Goal: Task Accomplishment & Management: Complete application form

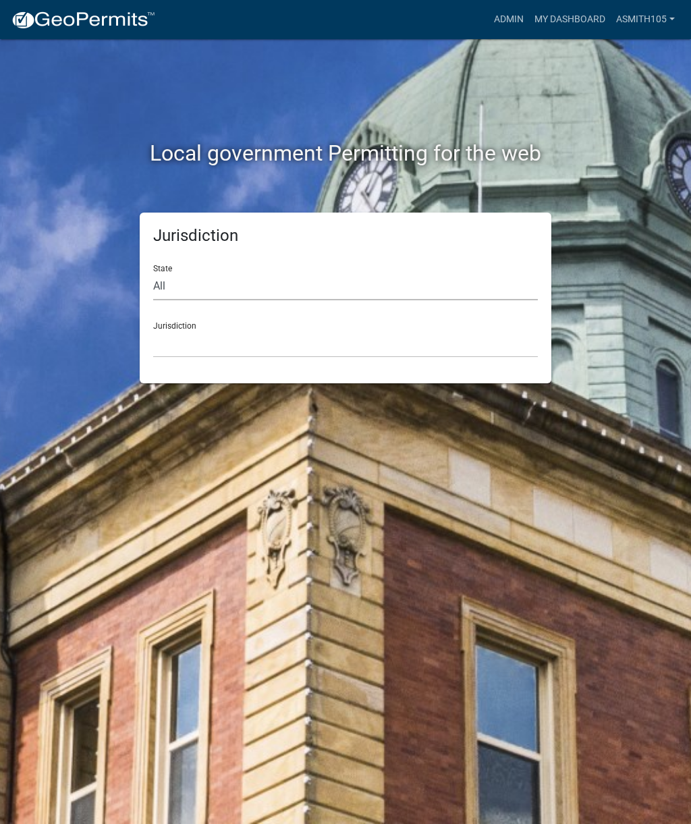
click at [231, 297] on select "All [US_STATE] [US_STATE] [US_STATE] [US_STATE] [US_STATE] [US_STATE] [US_STATE…" at bounding box center [345, 287] width 385 height 28
select select "[US_STATE]"
click at [261, 336] on select "[GEOGRAPHIC_DATA], [US_STATE][PERSON_NAME][GEOGRAPHIC_DATA], [US_STATE][PERSON_…" at bounding box center [345, 344] width 385 height 28
click at [228, 275] on select "All [US_STATE] [US_STATE] [US_STATE] [US_STATE] [US_STATE] [US_STATE] [US_STATE…" at bounding box center [345, 287] width 385 height 28
select select "[US_STATE]"
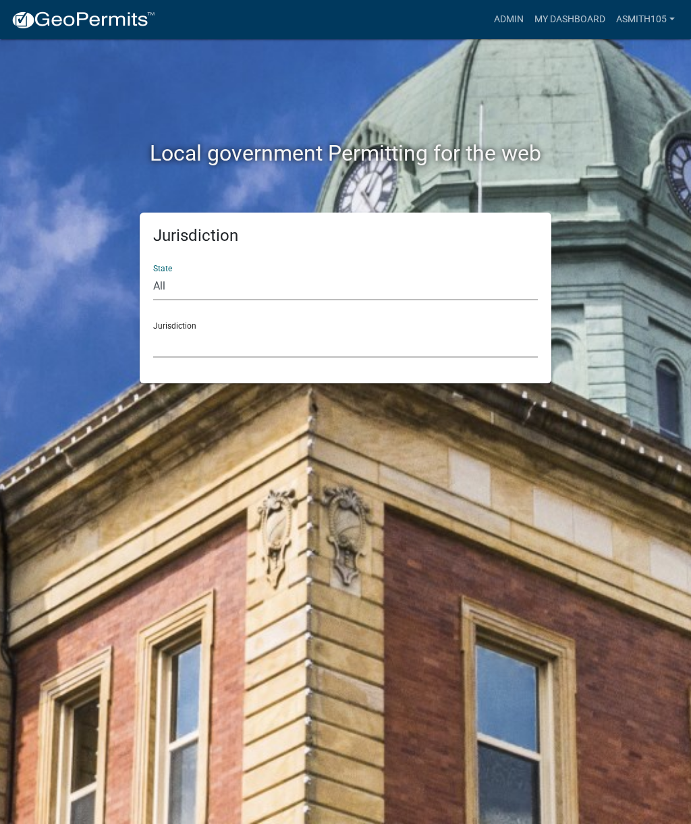
click at [263, 342] on select "[GEOGRAPHIC_DATA], [US_STATE][PERSON_NAME][GEOGRAPHIC_DATA], [US_STATE][PERSON_…" at bounding box center [345, 344] width 385 height 28
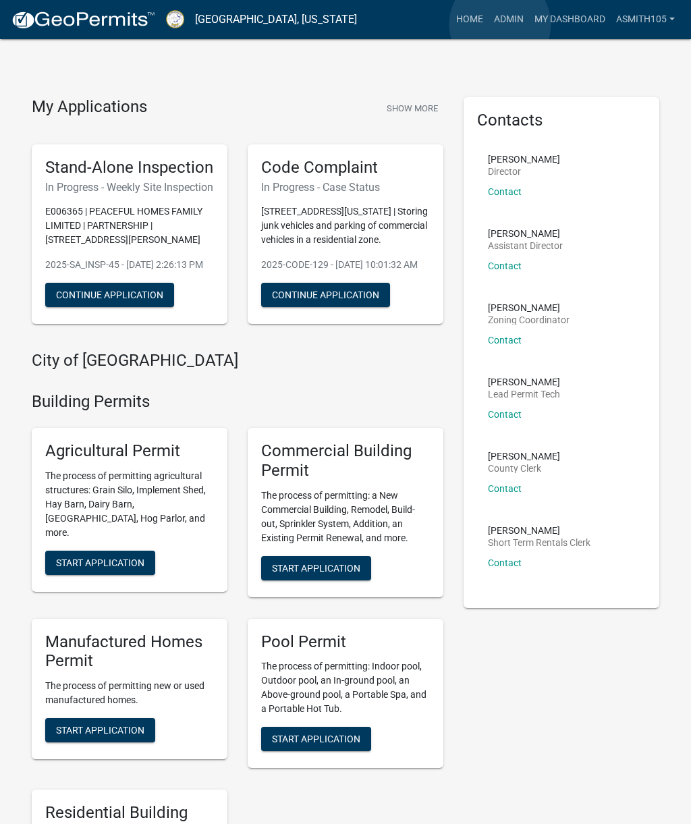
click at [500, 24] on link "Admin" at bounding box center [509, 20] width 41 height 26
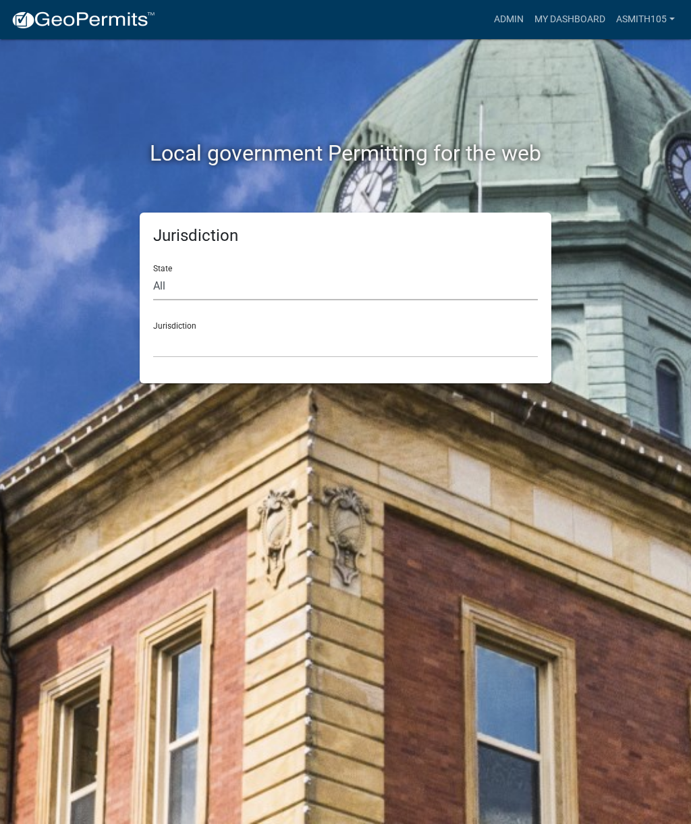
click at [245, 288] on select "All [US_STATE] [US_STATE] [US_STATE] [US_STATE] [US_STATE] [US_STATE] [US_STATE…" at bounding box center [345, 287] width 385 height 28
select select "[US_STATE]"
click at [242, 344] on select "[GEOGRAPHIC_DATA], [US_STATE][PERSON_NAME][GEOGRAPHIC_DATA], [US_STATE][PERSON_…" at bounding box center [345, 344] width 385 height 28
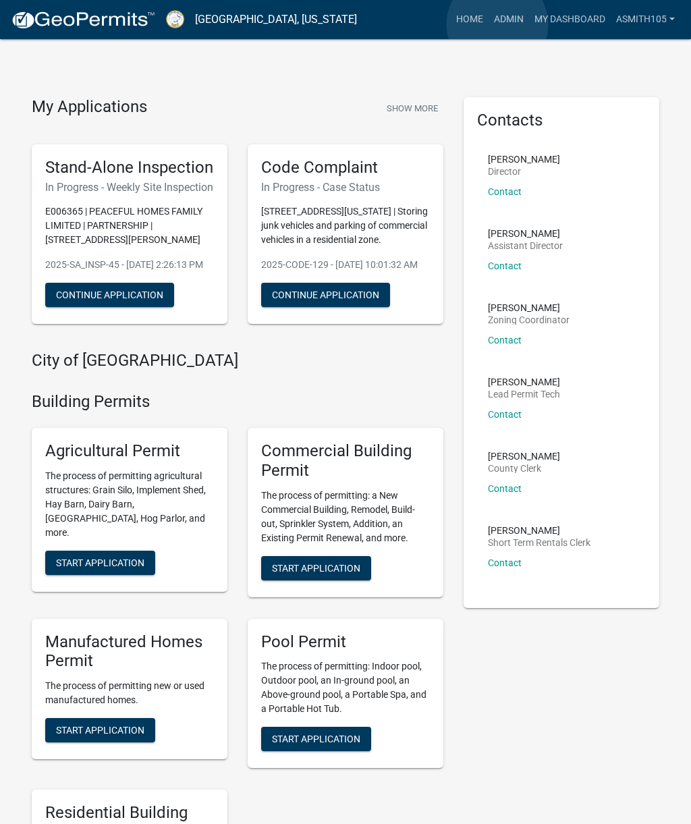
click at [498, 25] on link "Admin" at bounding box center [509, 20] width 41 height 26
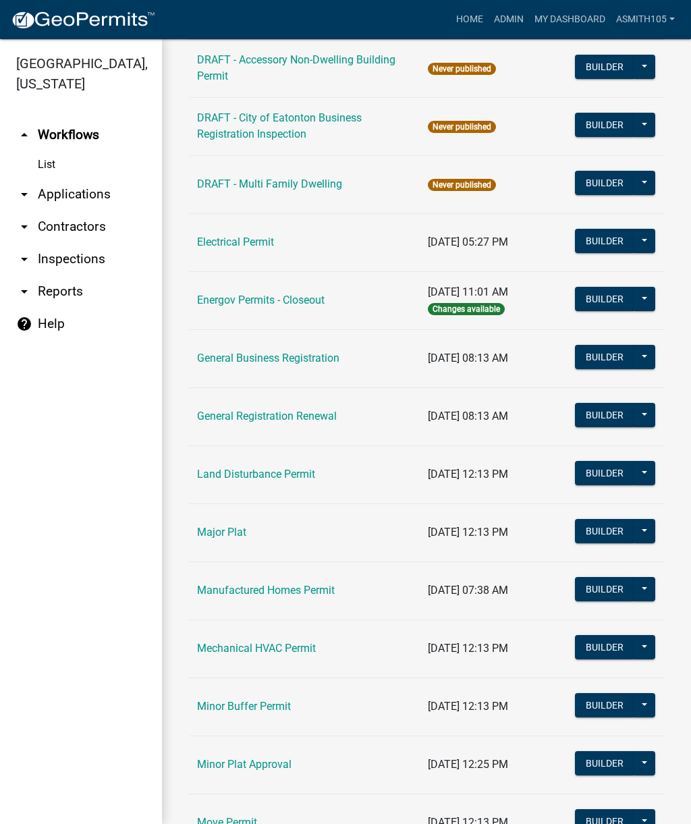
scroll to position [660, 0]
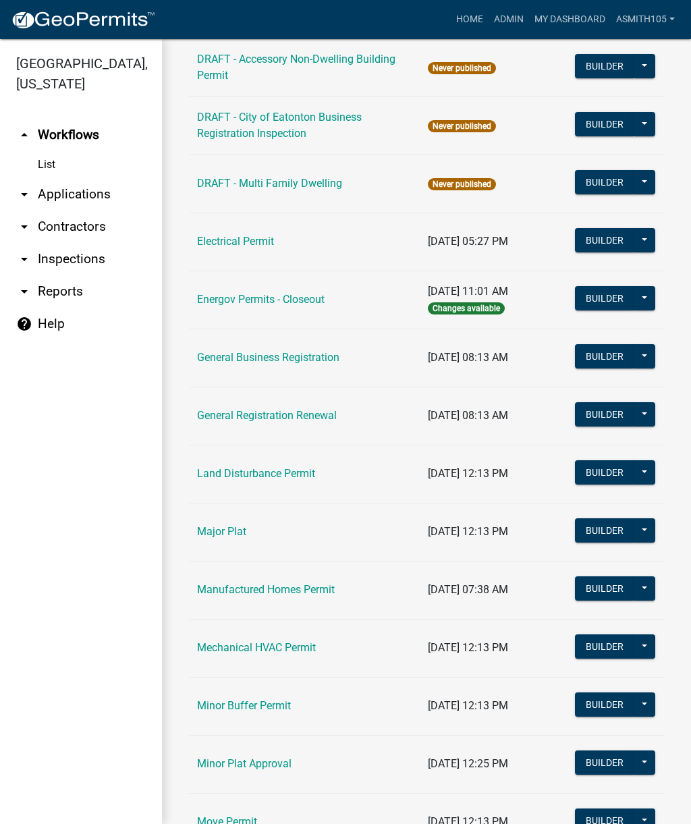
click at [252, 479] on link "Land Disturbance Permit" at bounding box center [256, 473] width 118 height 13
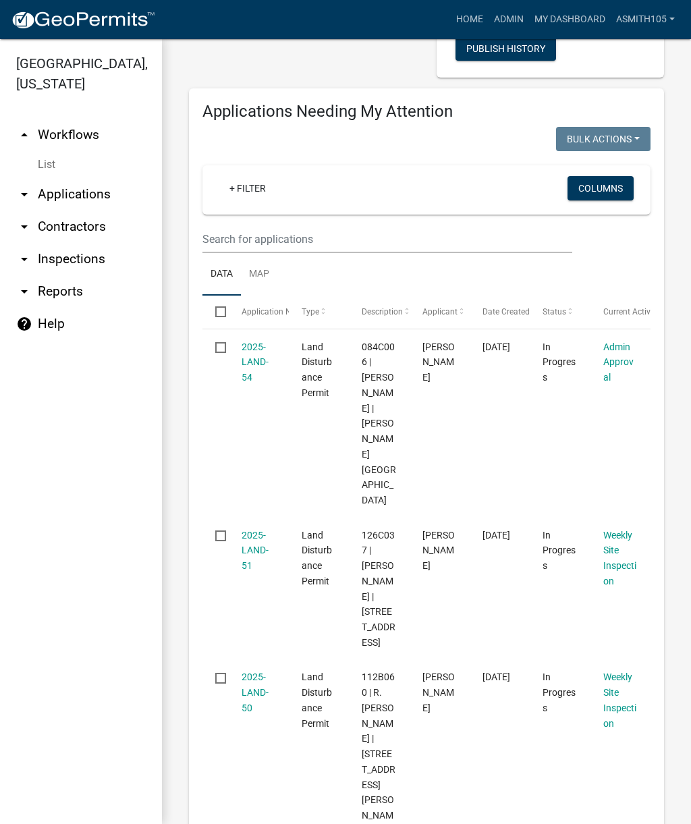
scroll to position [207, 0]
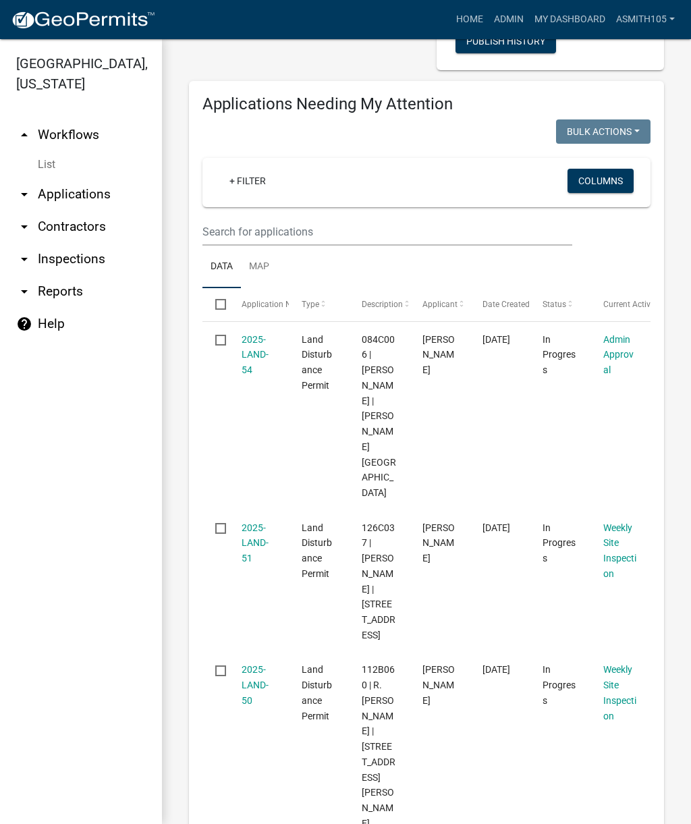
click at [257, 367] on link "2025-LAND-54" at bounding box center [255, 355] width 27 height 42
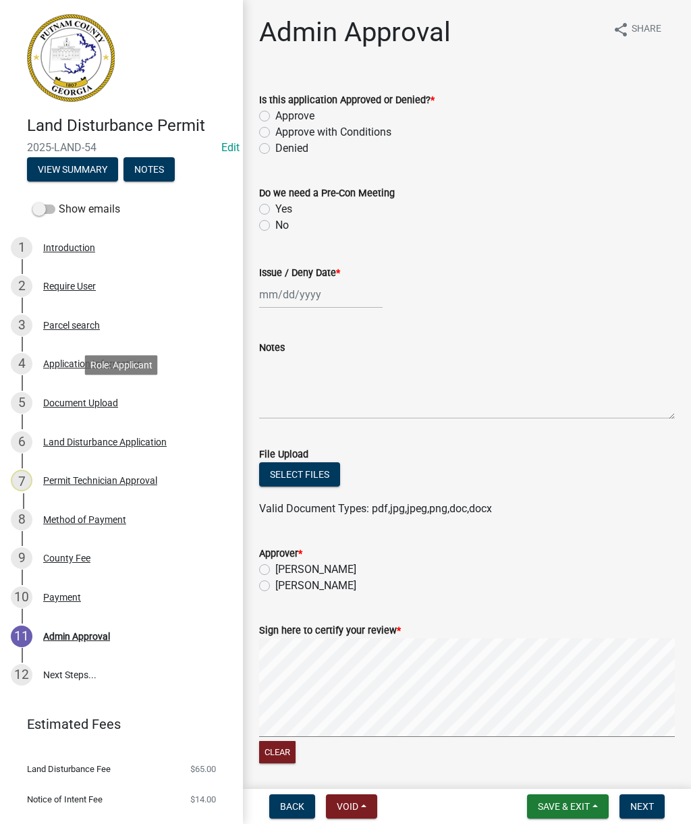
click at [91, 400] on div "Document Upload" at bounding box center [80, 402] width 75 height 9
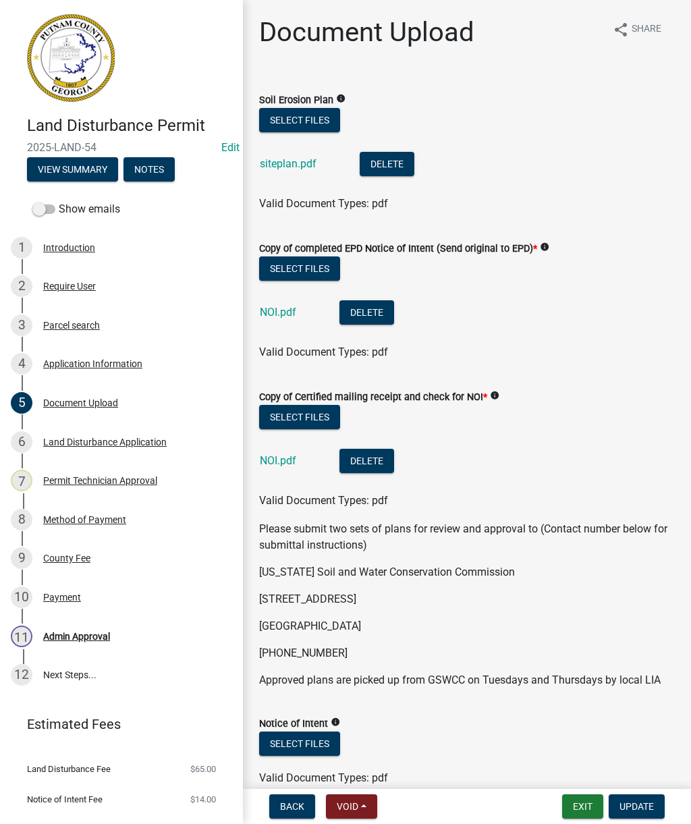
click at [285, 164] on link "siteplan.pdf" at bounding box center [288, 163] width 57 height 13
click at [278, 309] on link "NOI.pdf" at bounding box center [278, 312] width 36 height 13
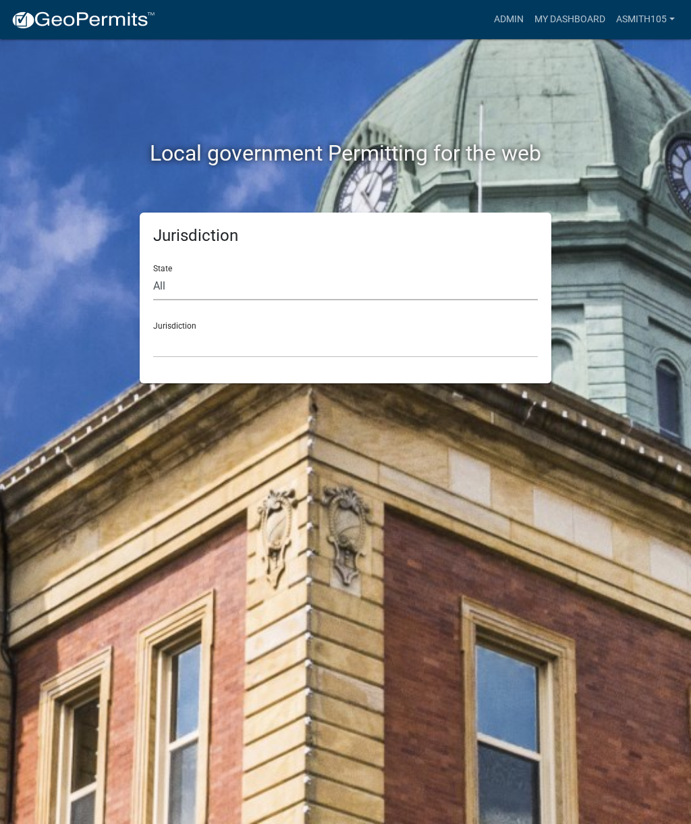
click at [242, 286] on select "All [US_STATE] [US_STATE] [US_STATE] [US_STATE] [US_STATE] [US_STATE] [US_STATE…" at bounding box center [345, 287] width 385 height 28
click at [244, 285] on select "All [US_STATE] [US_STATE] [US_STATE] [US_STATE] [US_STATE] [US_STATE] [US_STATE…" at bounding box center [345, 287] width 385 height 28
select select "[US_STATE]"
click at [292, 338] on select "[GEOGRAPHIC_DATA], [US_STATE][PERSON_NAME][GEOGRAPHIC_DATA], [US_STATE][PERSON_…" at bounding box center [345, 344] width 385 height 28
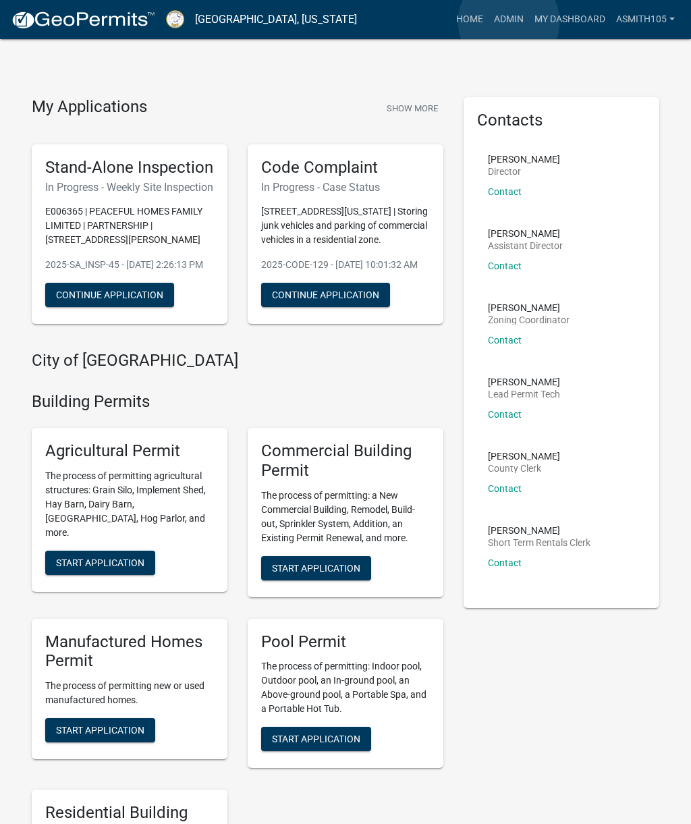
click at [509, 22] on link "Admin" at bounding box center [509, 20] width 41 height 26
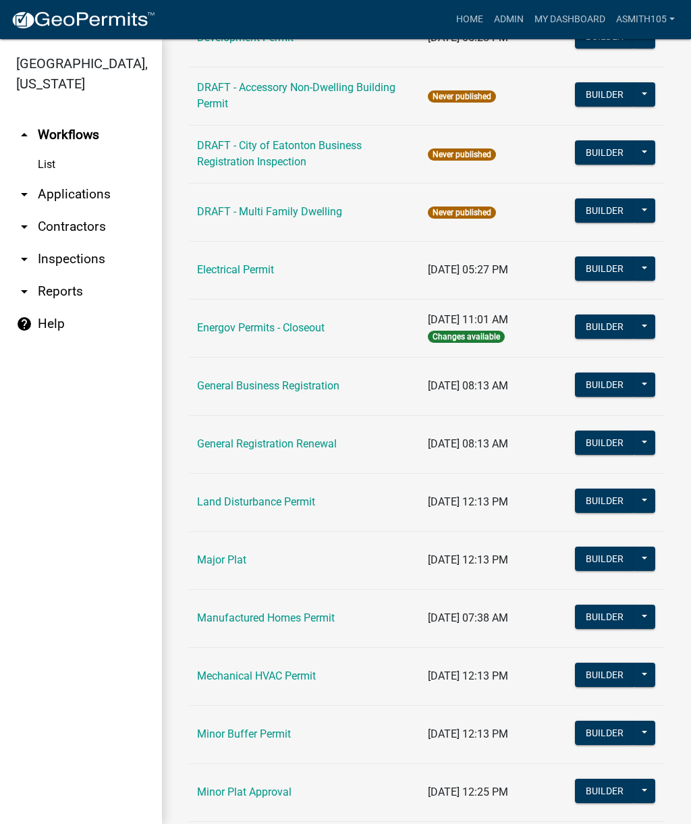
scroll to position [650, 0]
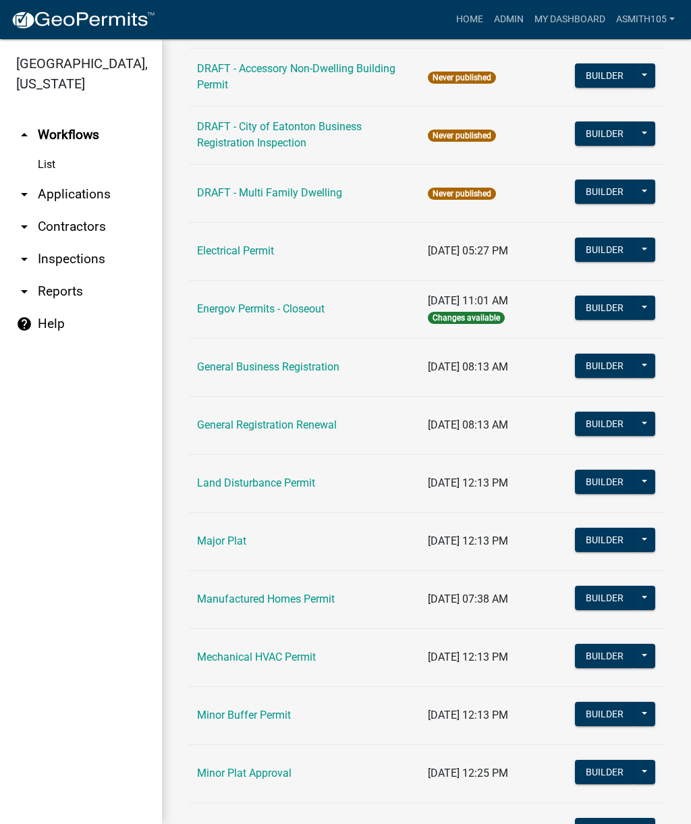
click at [295, 483] on link "Land Disturbance Permit" at bounding box center [256, 483] width 118 height 13
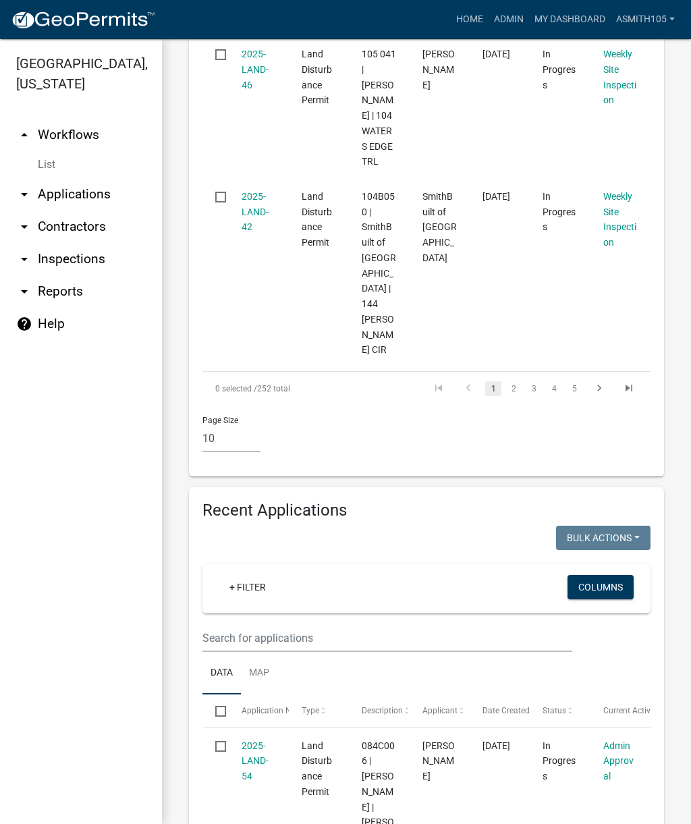
scroll to position [1921, 0]
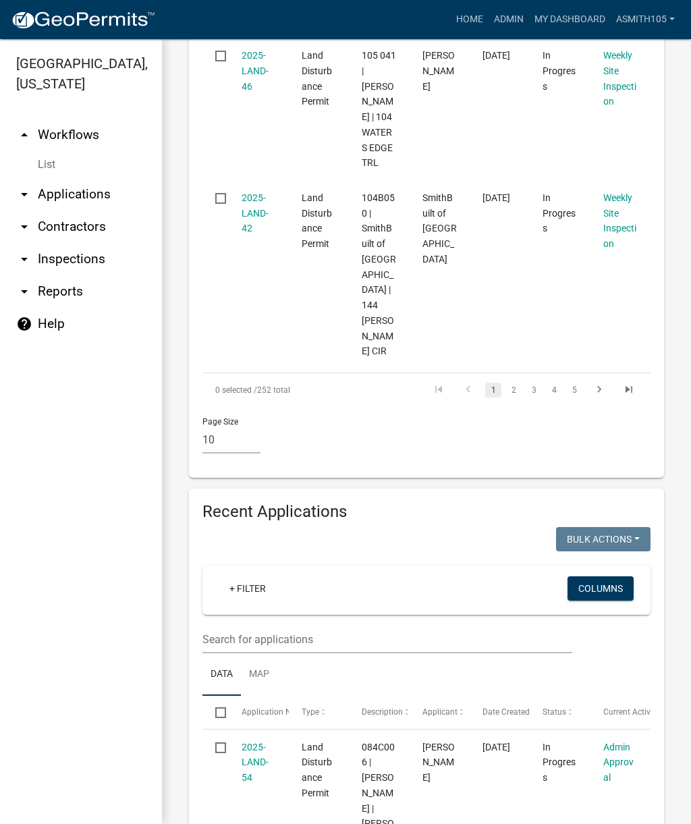
click at [261, 740] on div "2025-LAND-54" at bounding box center [259, 763] width 34 height 46
click at [258, 742] on link "2025-LAND-54" at bounding box center [255, 763] width 27 height 42
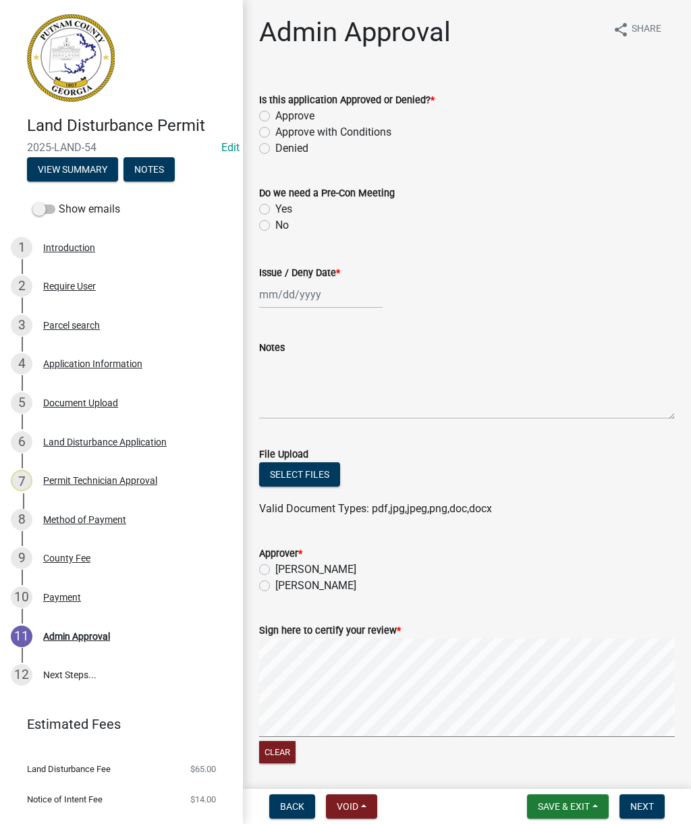
click at [84, 328] on div "Parcel search" at bounding box center [71, 325] width 57 height 9
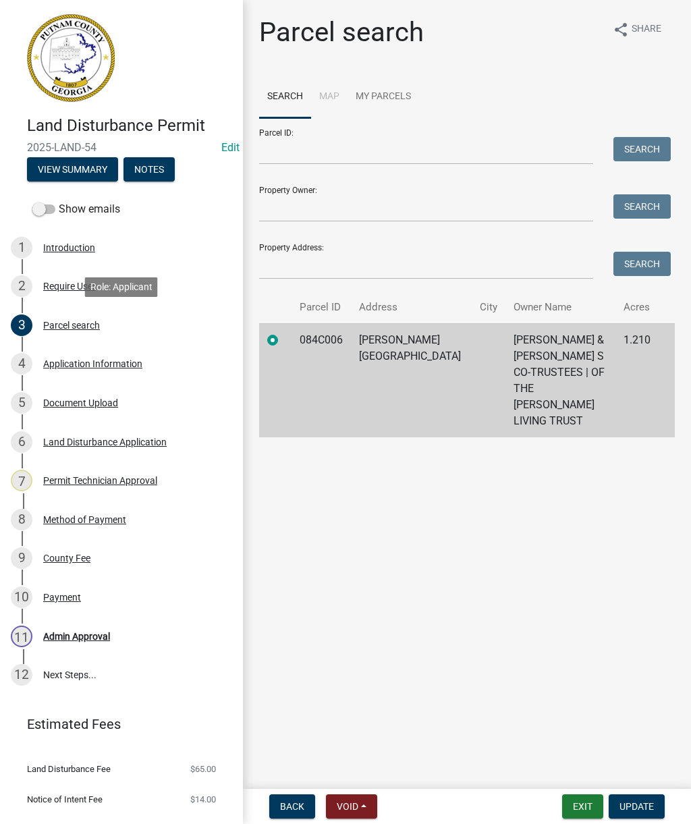
click at [132, 485] on div "Permit Technician Approval" at bounding box center [100, 480] width 114 height 9
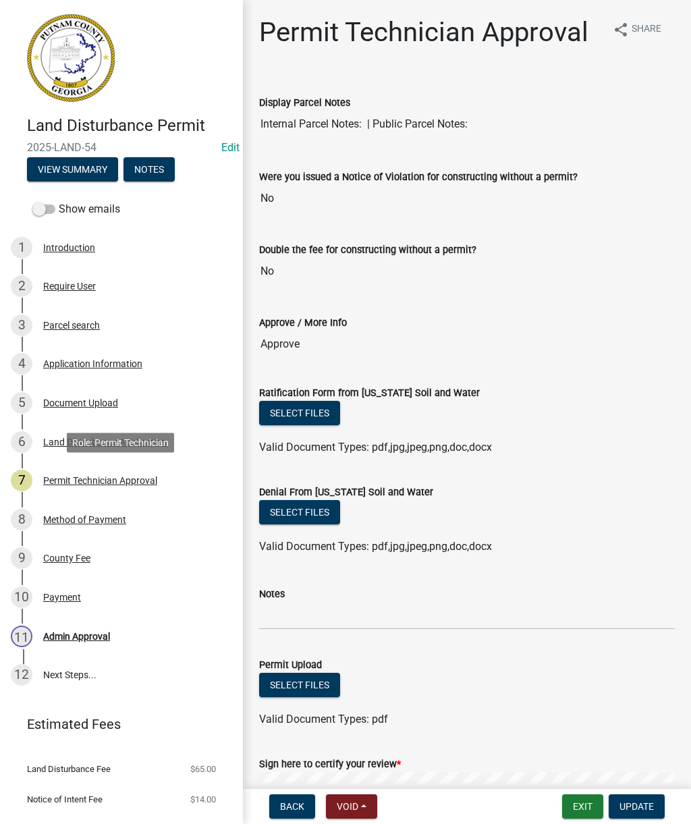
click at [140, 485] on div "Permit Technician Approval" at bounding box center [100, 480] width 114 height 9
click at [95, 481] on div "Permit Technician Approval" at bounding box center [100, 480] width 114 height 9
click at [105, 520] on div "Method of Payment" at bounding box center [84, 519] width 83 height 9
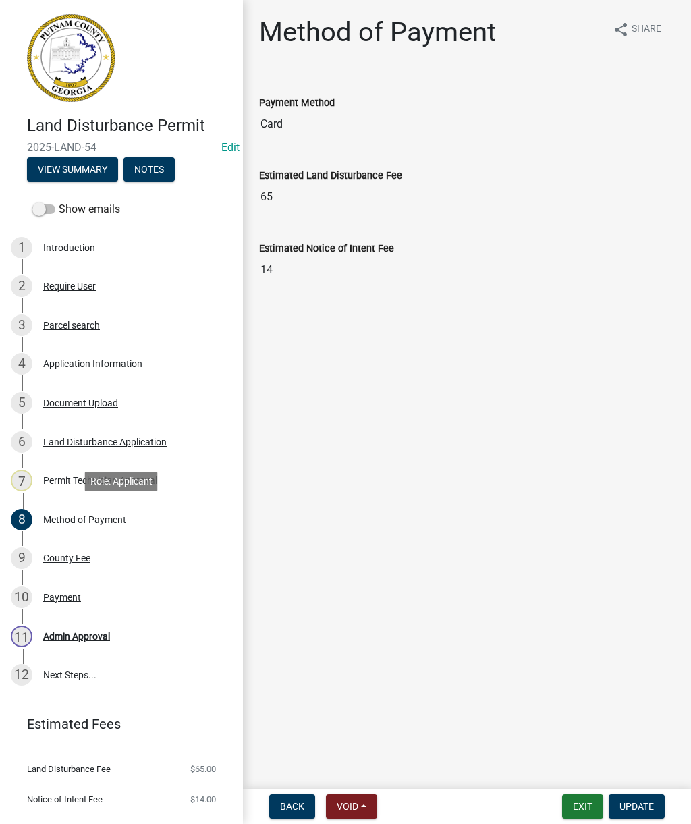
click at [72, 476] on div "Permit Technician Approval" at bounding box center [100, 480] width 114 height 9
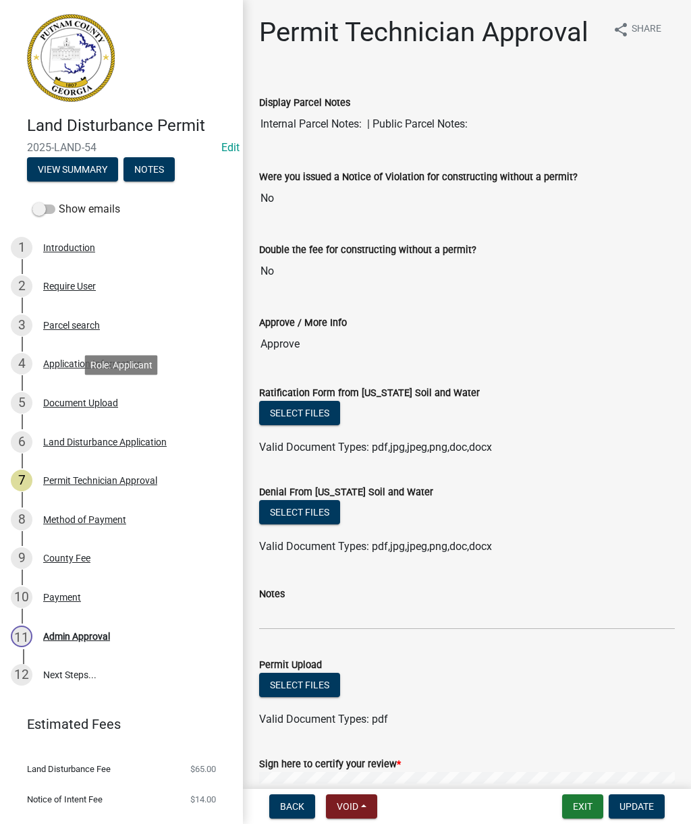
click at [77, 401] on div "Document Upload" at bounding box center [80, 402] width 75 height 9
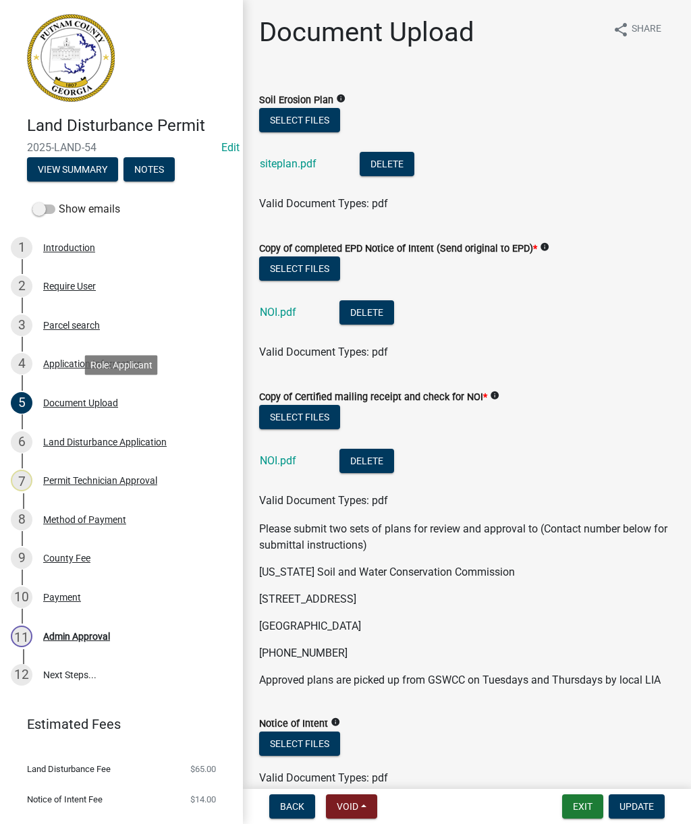
click at [277, 456] on link "NOI.pdf" at bounding box center [278, 460] width 36 height 13
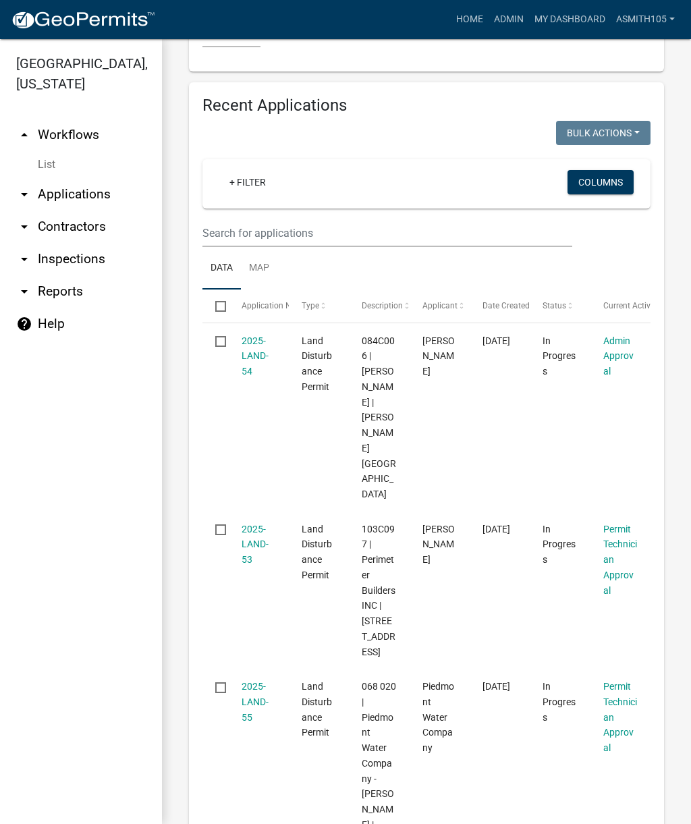
scroll to position [2358, 0]
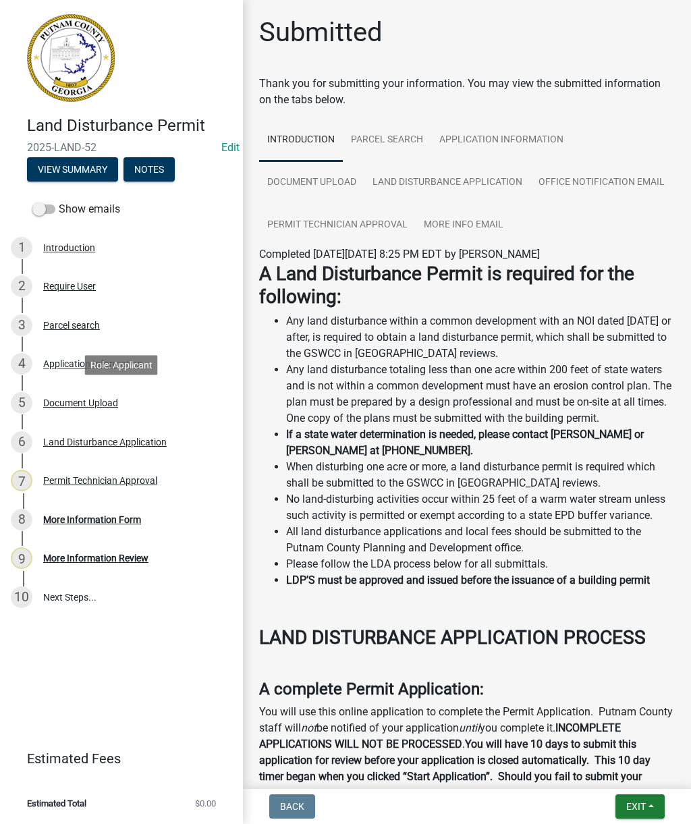
click at [95, 402] on div "Document Upload" at bounding box center [80, 402] width 75 height 9
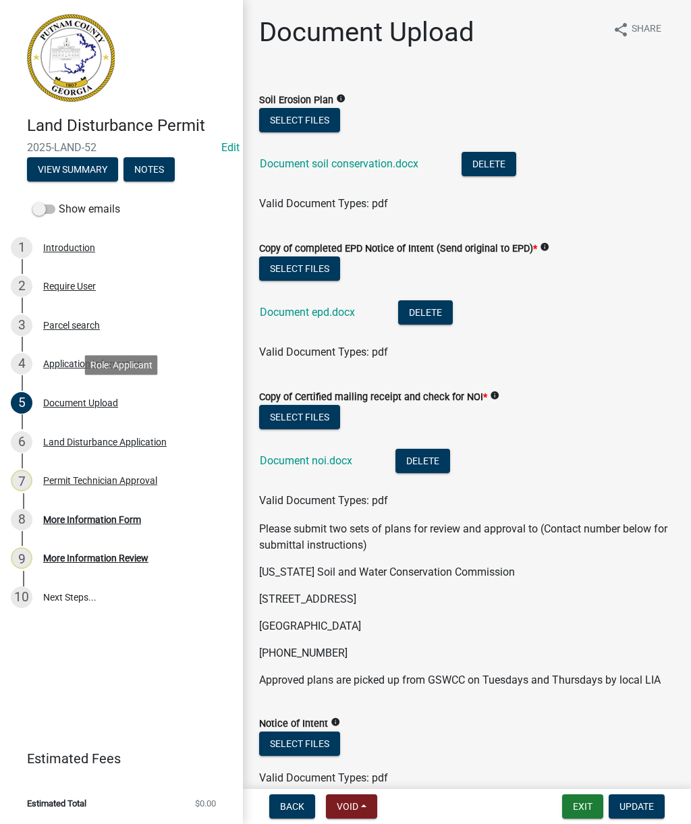
click at [354, 165] on link "Document soil conservation.docx" at bounding box center [339, 163] width 159 height 13
click at [313, 312] on link "Document epd.docx" at bounding box center [307, 312] width 95 height 13
click at [300, 459] on link "Document noi.docx" at bounding box center [306, 460] width 92 height 13
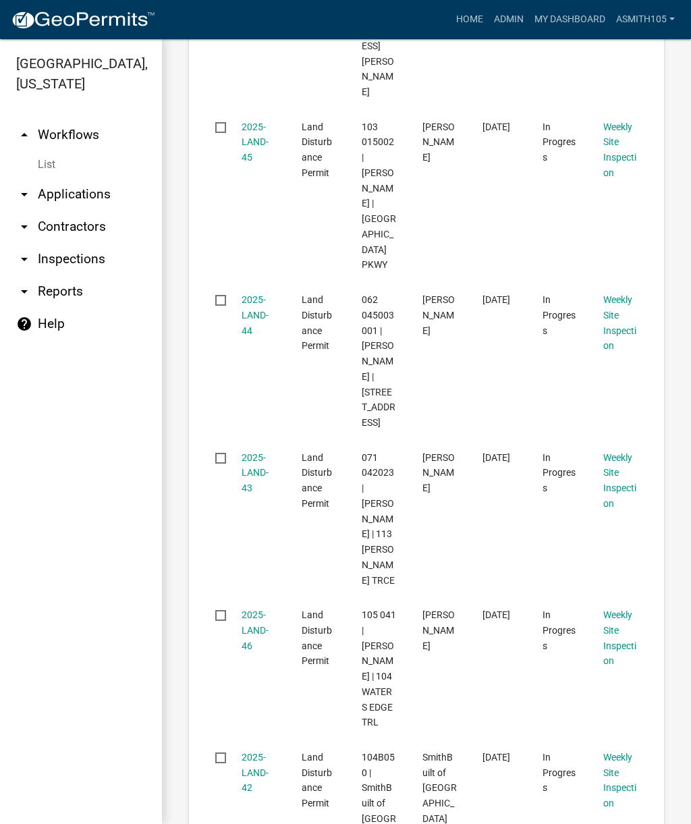
scroll to position [1362, 0]
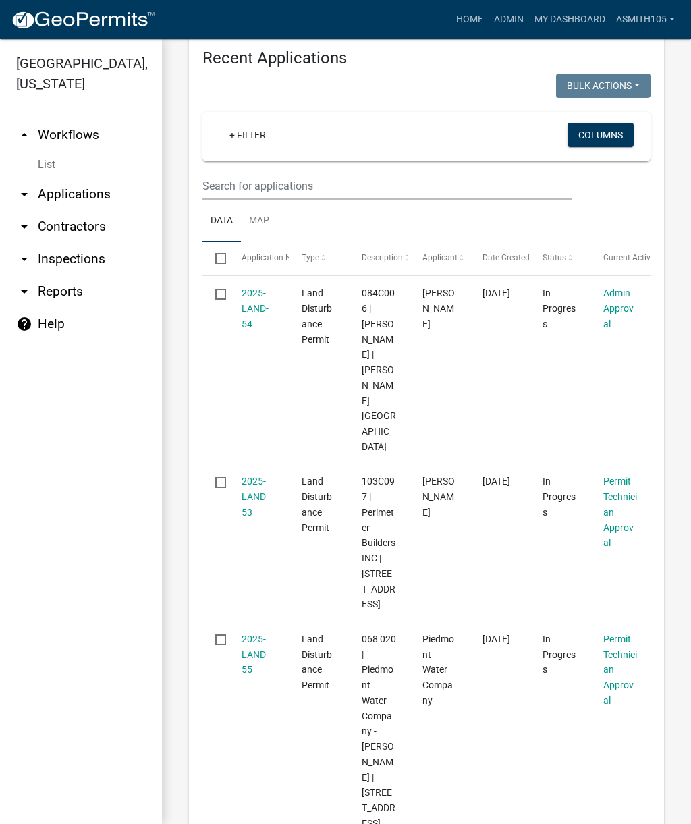
scroll to position [2337, 0]
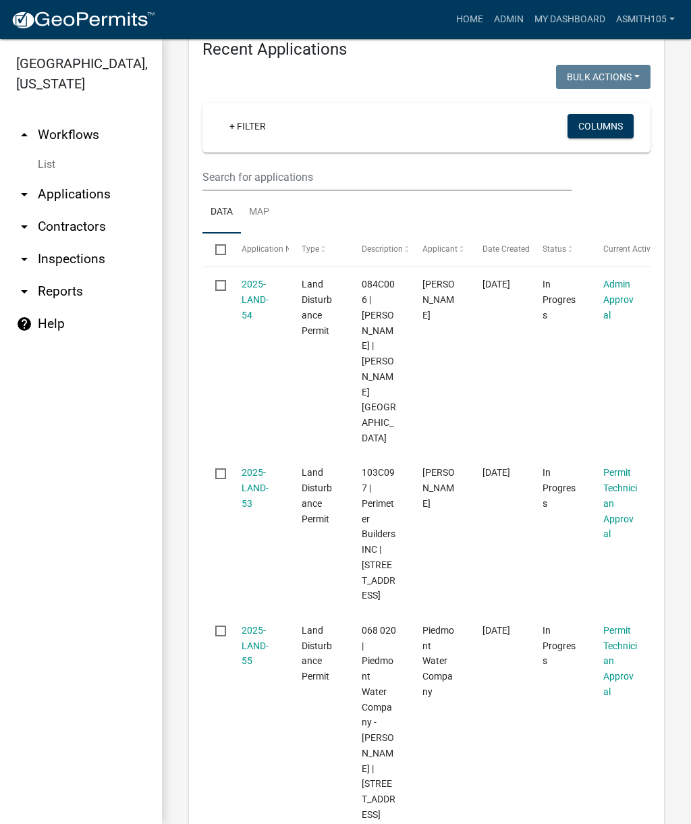
click at [259, 625] on link "2025-LAND-55" at bounding box center [255, 646] width 27 height 42
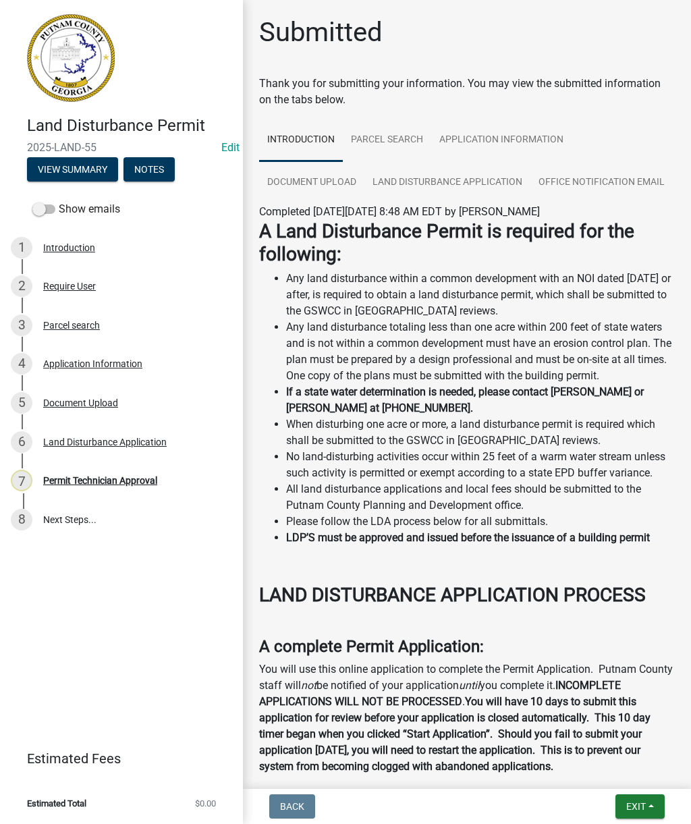
click at [91, 405] on div "Document Upload" at bounding box center [80, 402] width 75 height 9
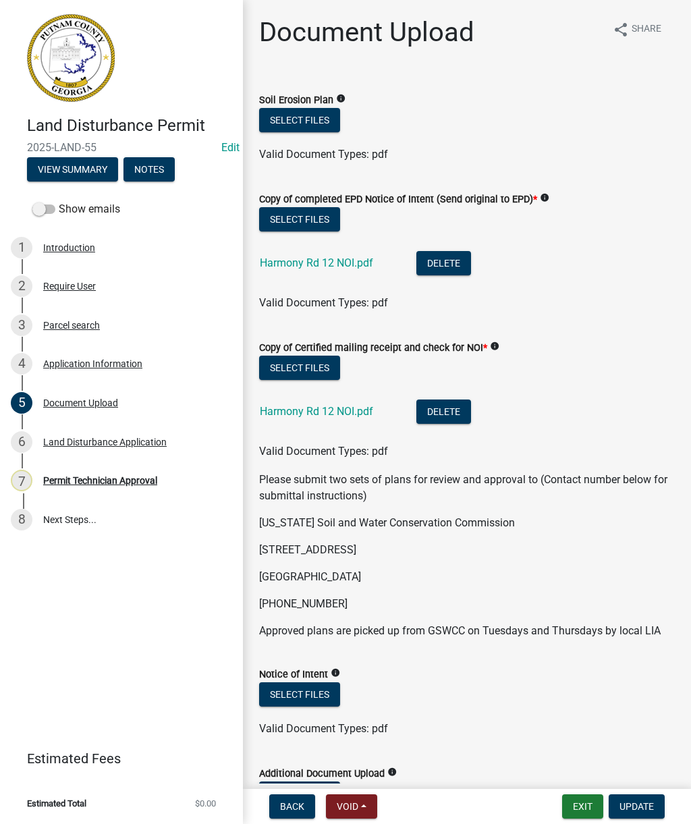
click at [317, 268] on link "Harmony Rd 12 NOI.pdf" at bounding box center [316, 263] width 113 height 13
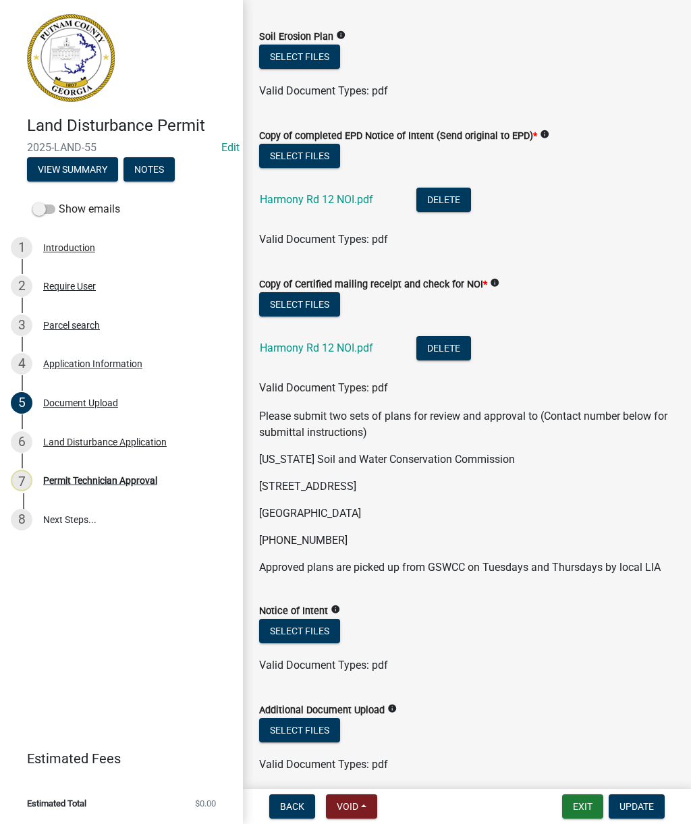
scroll to position [64, 0]
click at [104, 485] on div "Permit Technician Approval" at bounding box center [100, 480] width 114 height 9
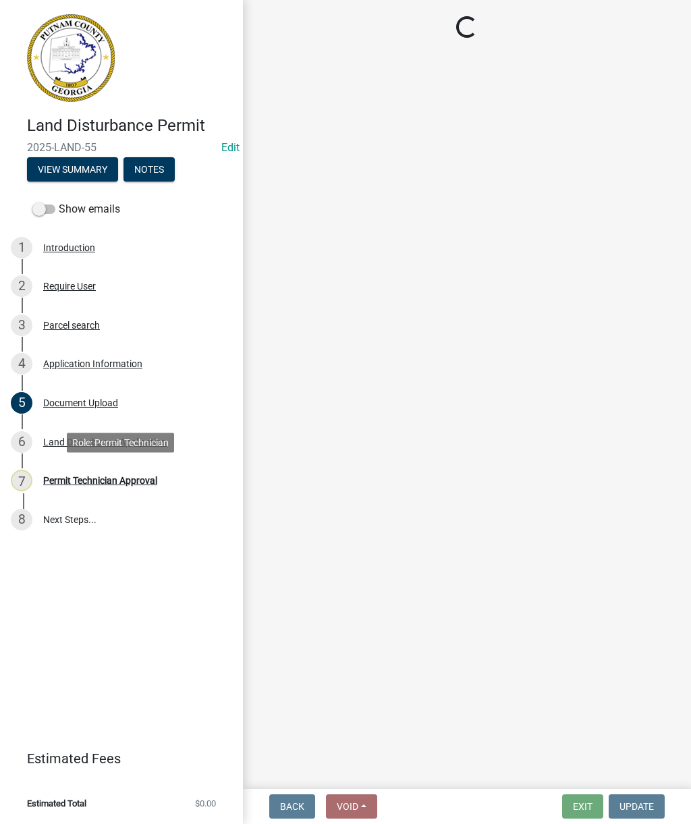
scroll to position [0, 0]
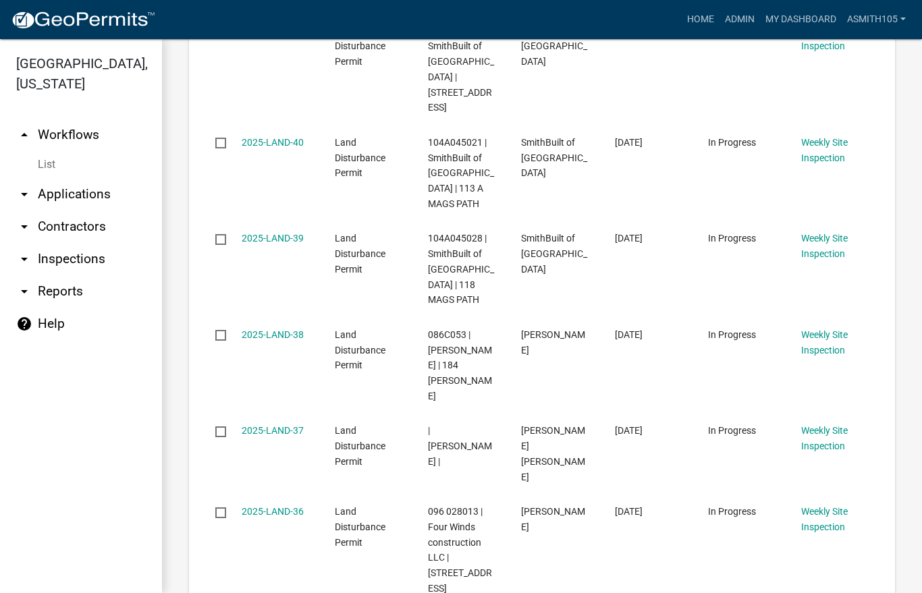
scroll to position [427, 0]
